Goal: Book appointment/travel/reservation

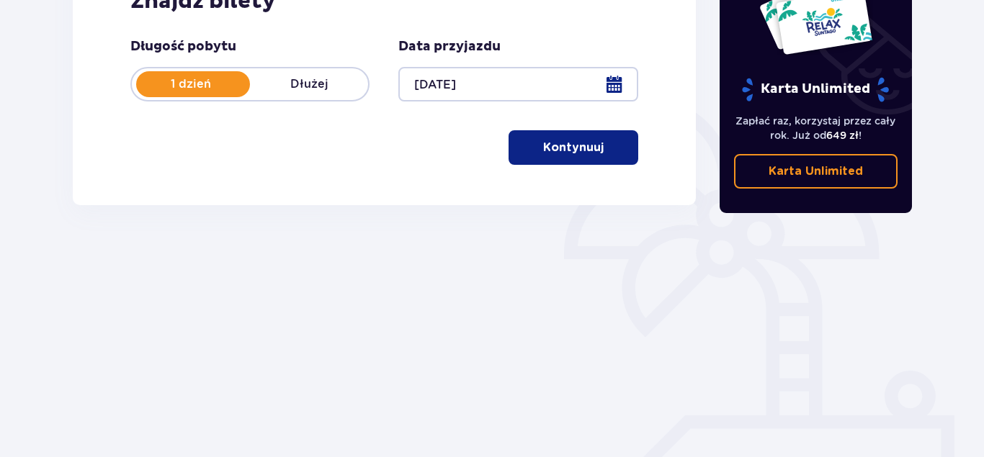
scroll to position [277, 0]
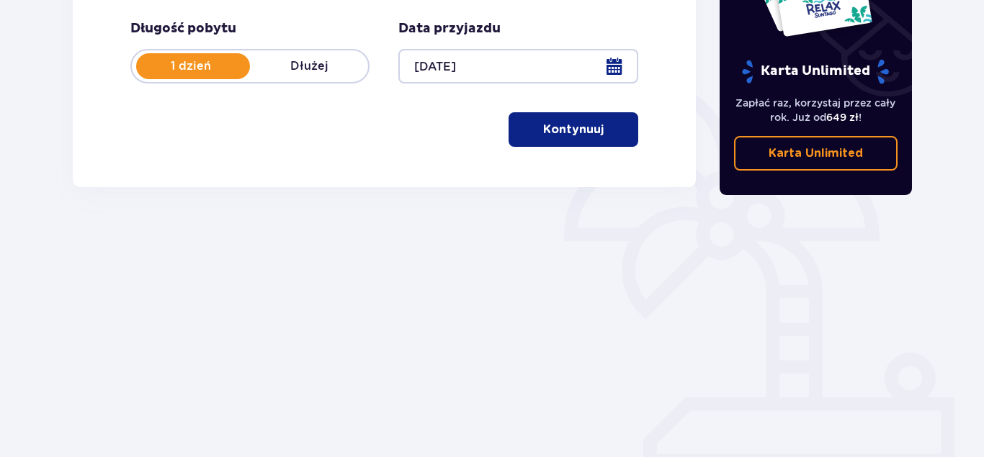
click at [617, 68] on div at bounding box center [517, 66] width 239 height 35
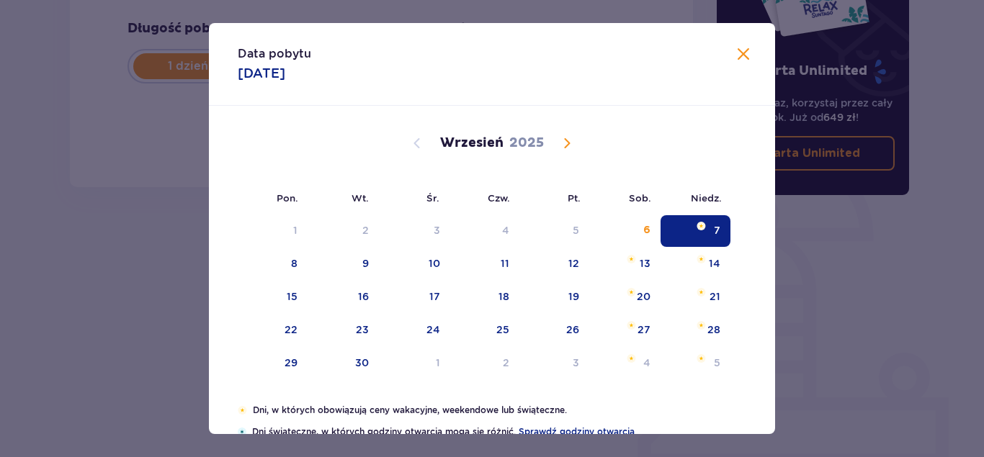
click at [740, 58] on span at bounding box center [743, 54] width 17 height 17
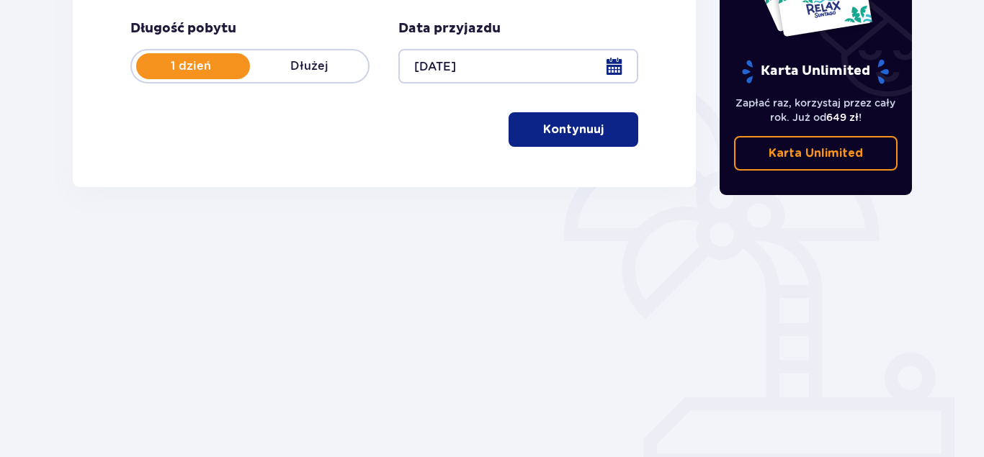
click at [562, 138] on button "Kontynuuj" at bounding box center [573, 129] width 130 height 35
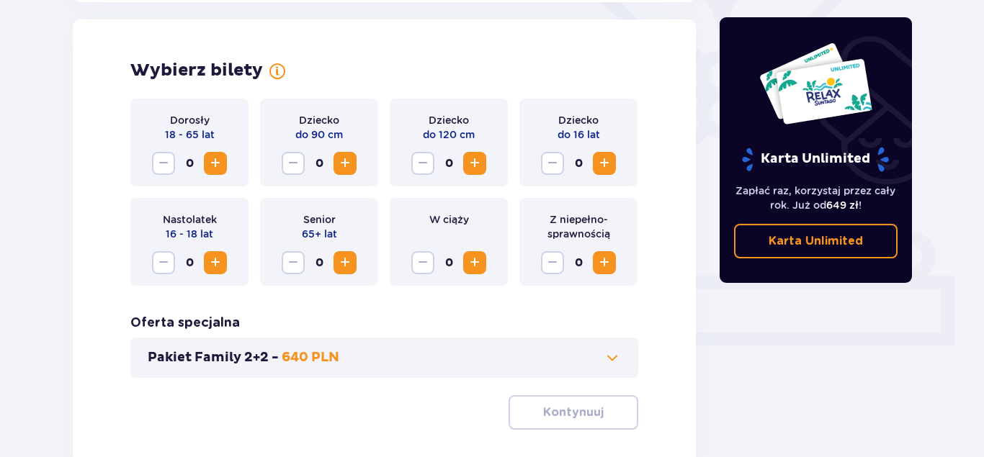
scroll to position [400, 0]
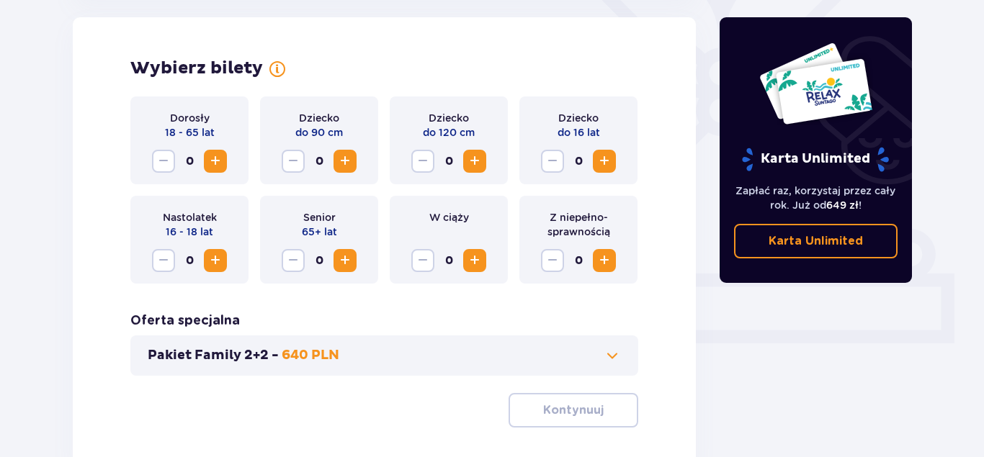
click at [220, 162] on span "Increase" at bounding box center [215, 161] width 17 height 17
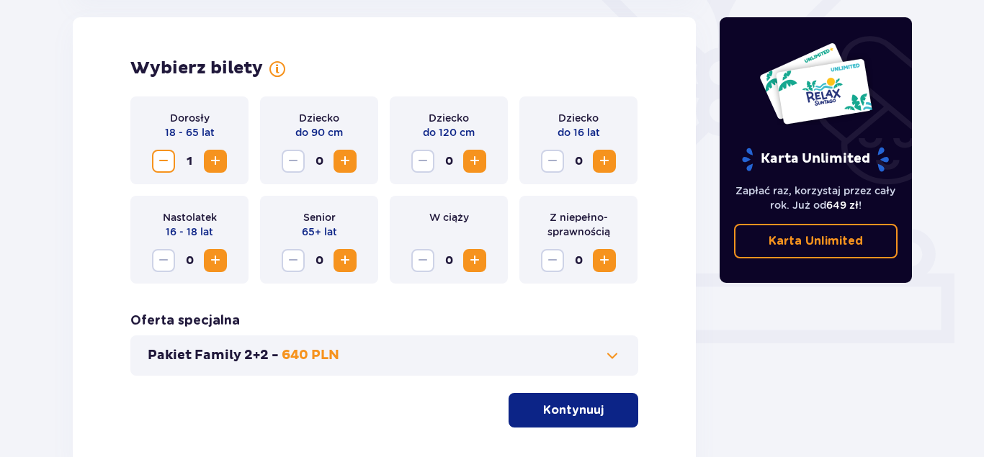
click at [220, 162] on span "Increase" at bounding box center [215, 161] width 17 height 17
click at [482, 163] on span "Increase" at bounding box center [474, 161] width 17 height 17
click at [606, 161] on span "Increase" at bounding box center [604, 161] width 17 height 17
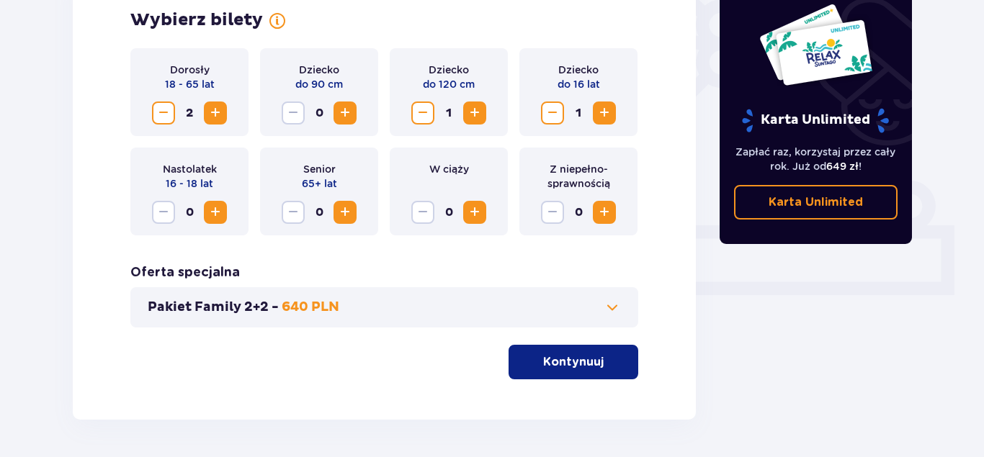
scroll to position [474, 0]
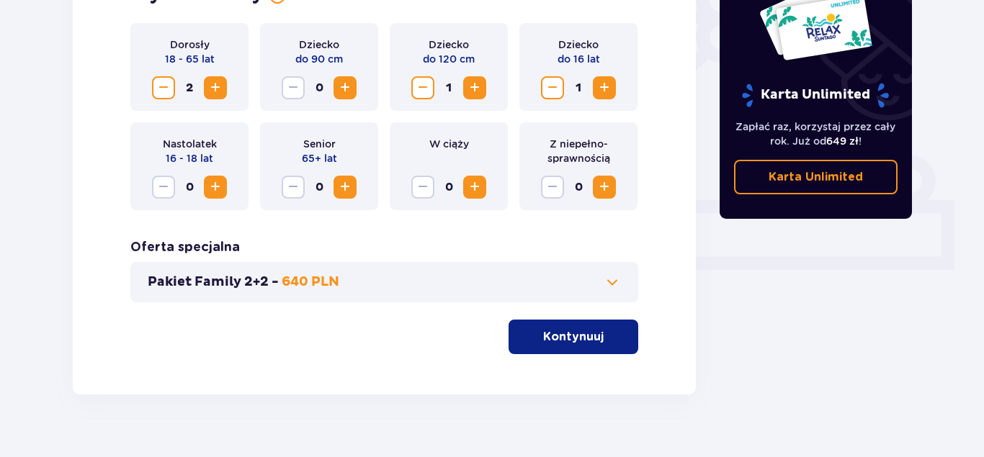
click at [593, 338] on button "Kontynuuj" at bounding box center [573, 337] width 130 height 35
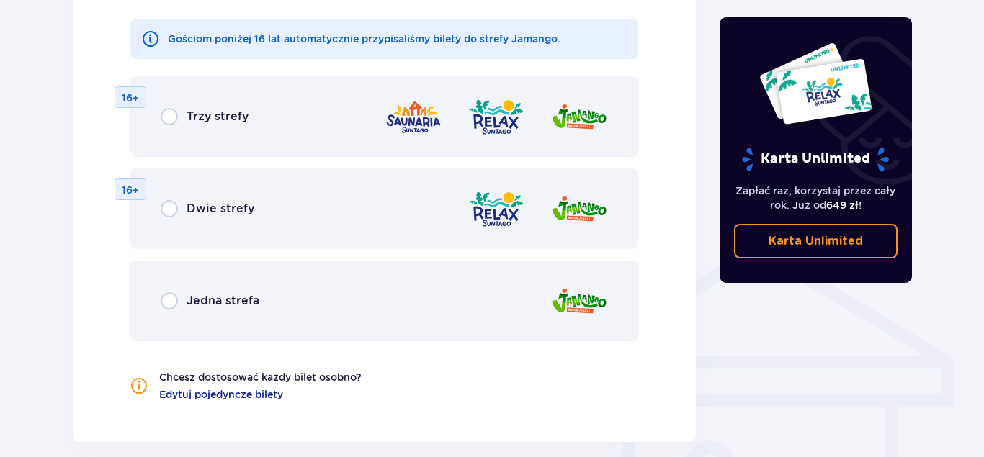
scroll to position [830, 0]
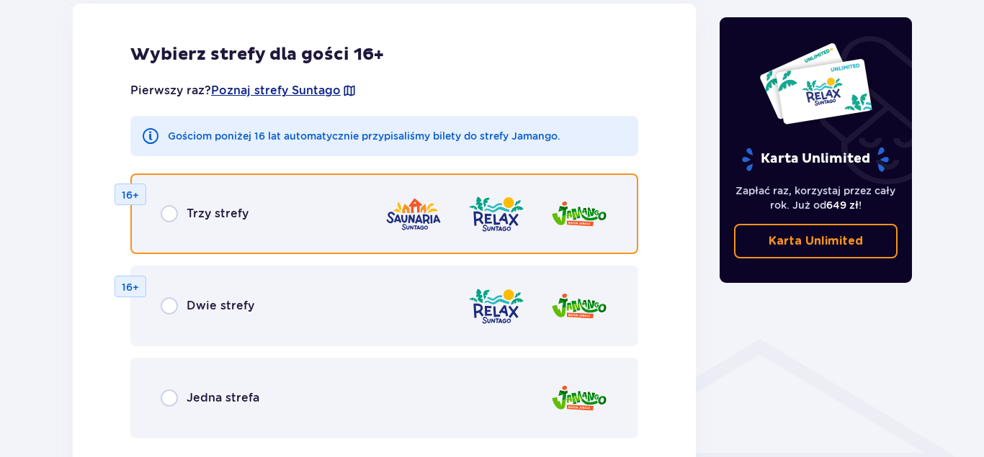
click at [166, 217] on input "radio" at bounding box center [169, 213] width 17 height 17
radio input "true"
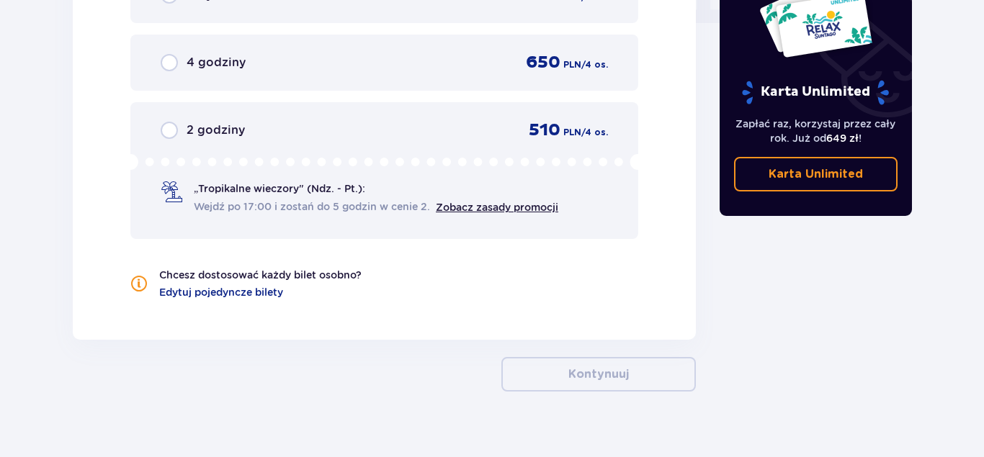
scroll to position [1353, 0]
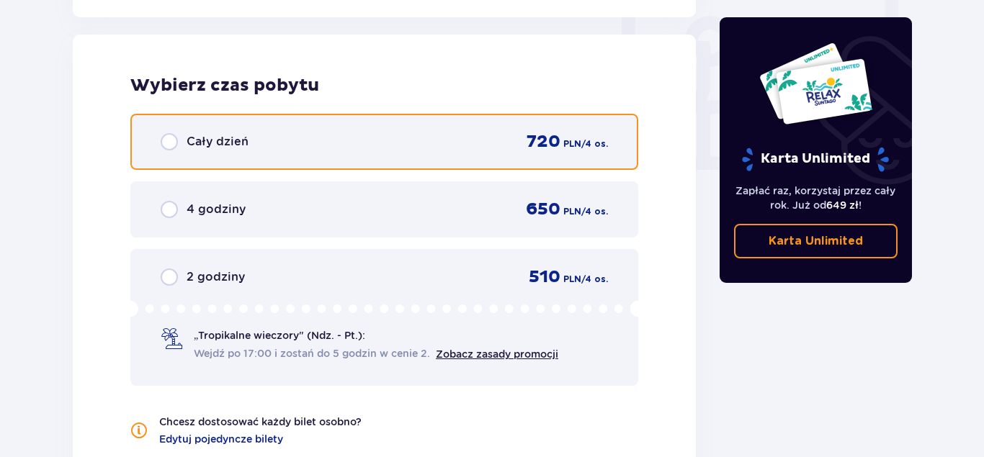
click at [173, 148] on input "radio" at bounding box center [169, 141] width 17 height 17
radio input "true"
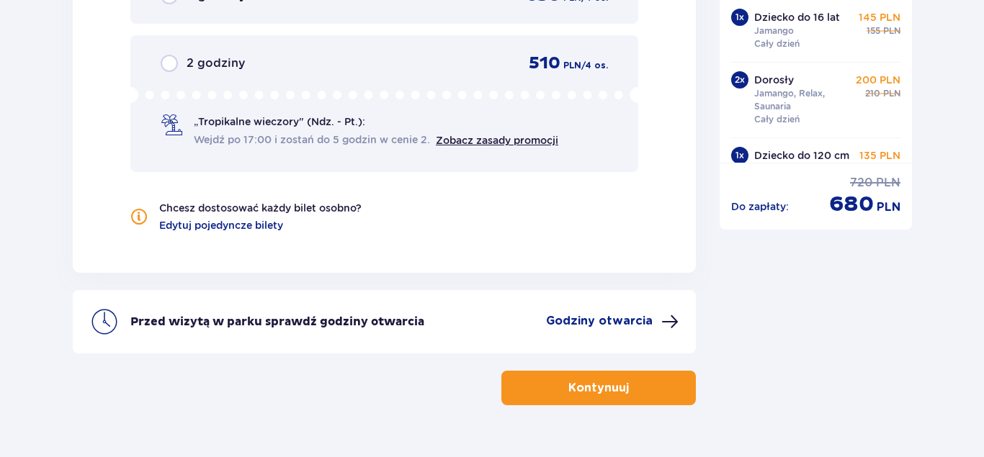
scroll to position [1601, 0]
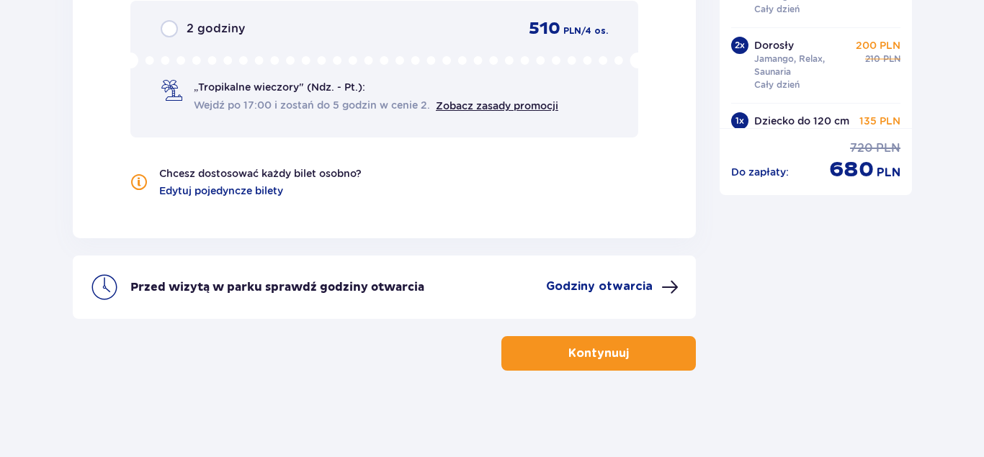
click at [624, 285] on p "Godziny otwarcia" at bounding box center [599, 287] width 107 height 16
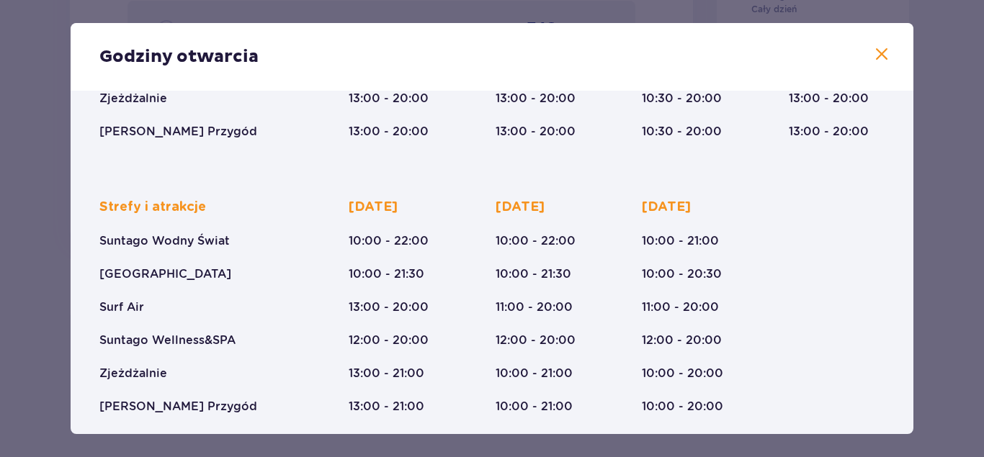
scroll to position [290, 0]
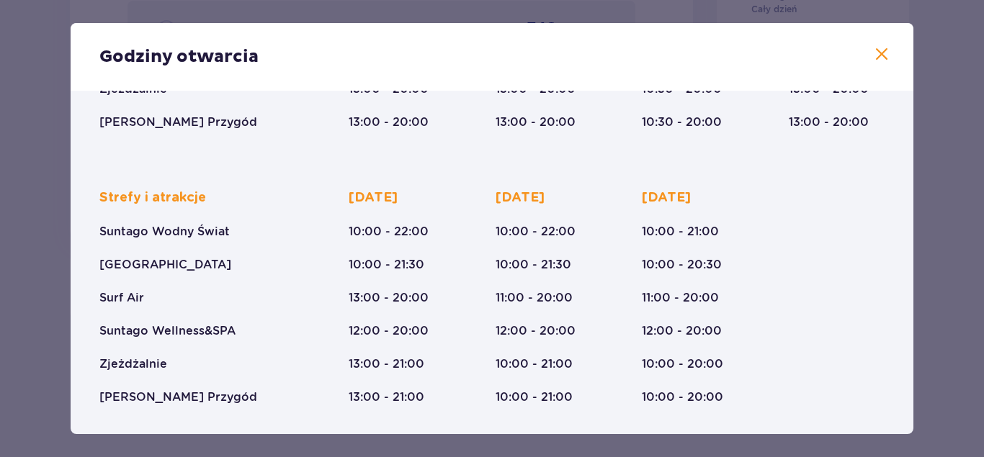
click at [877, 51] on span at bounding box center [881, 54] width 17 height 17
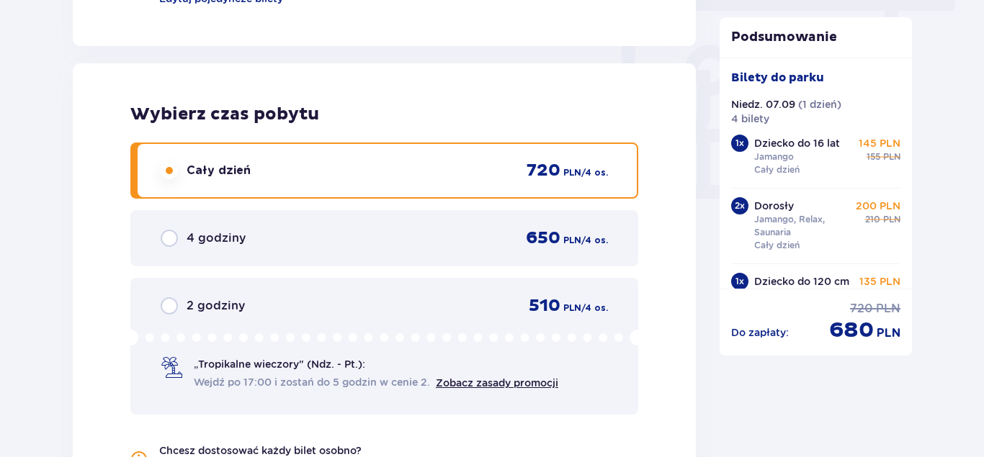
scroll to position [1307, 0]
